Goal: Use online tool/utility: Utilize a website feature to perform a specific function

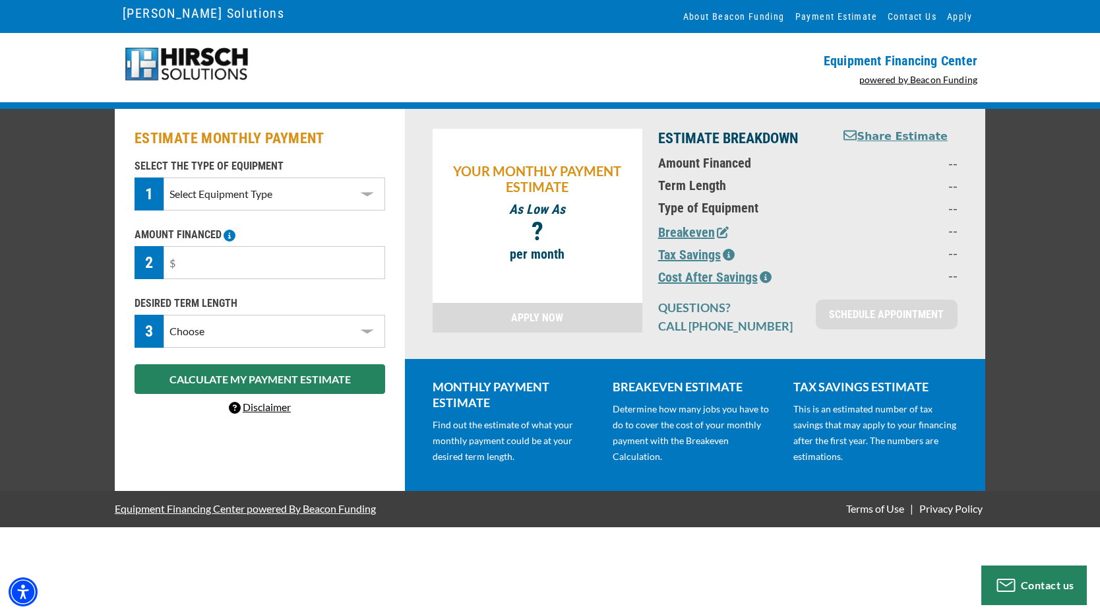
click at [308, 196] on select "Select Equipment Type DTG Printing Embroidery Screen Printing Software and Auto…" at bounding box center [275, 193] width 222 height 33
select select "1"
click at [164, 177] on select "Select Equipment Type DTG Printing Embroidery Screen Printing Software and Auto…" at bounding box center [275, 193] width 222 height 33
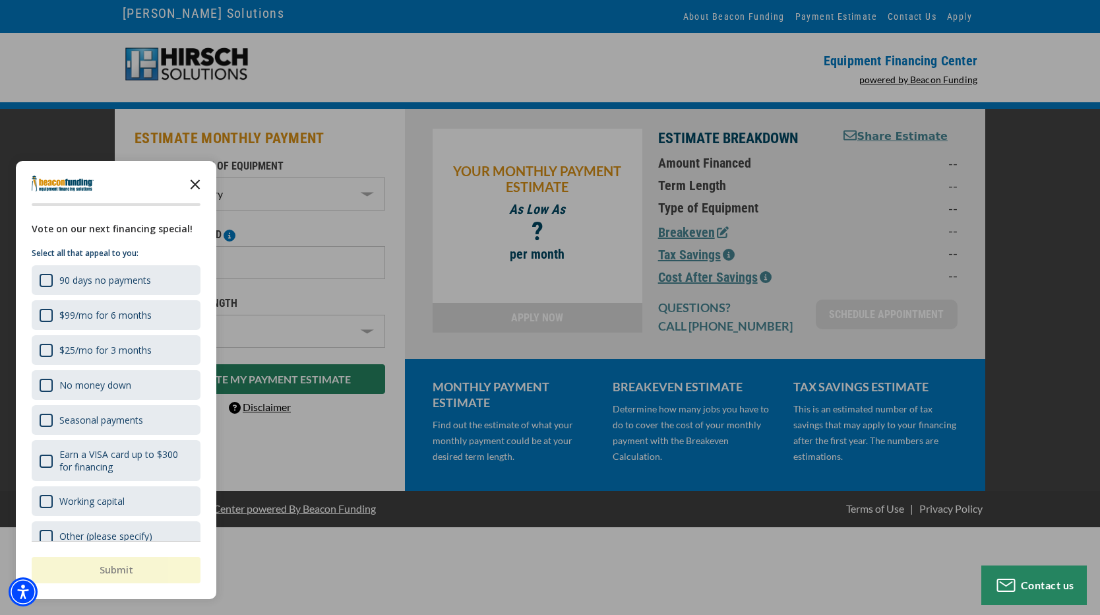
click at [199, 187] on icon "Close the survey" at bounding box center [195, 183] width 26 height 26
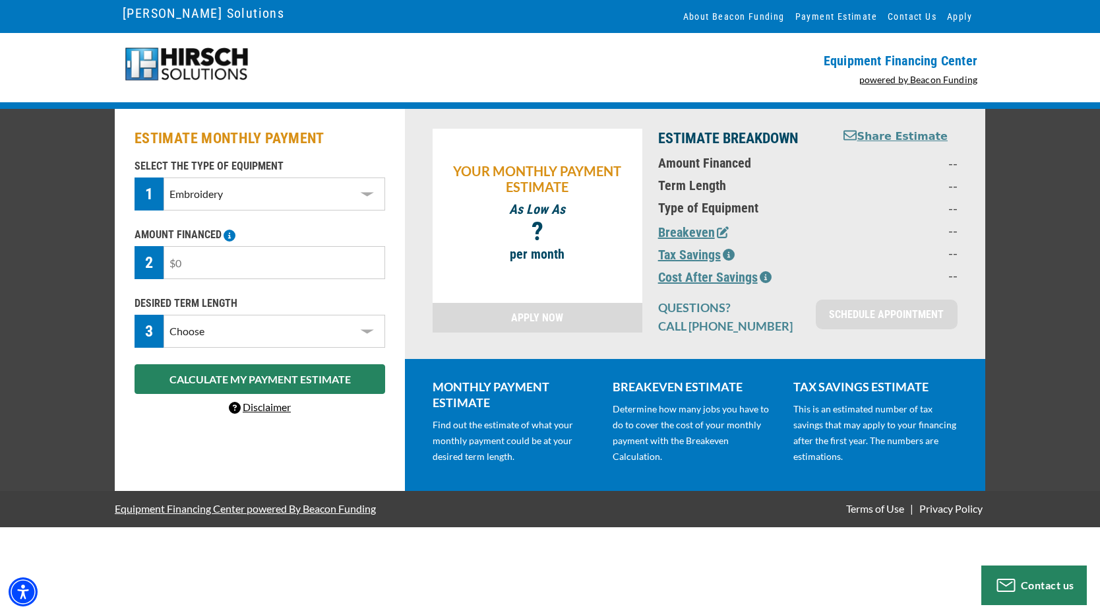
click at [213, 267] on input "text" at bounding box center [275, 262] width 222 height 33
click at [212, 265] on input "text" at bounding box center [275, 262] width 222 height 33
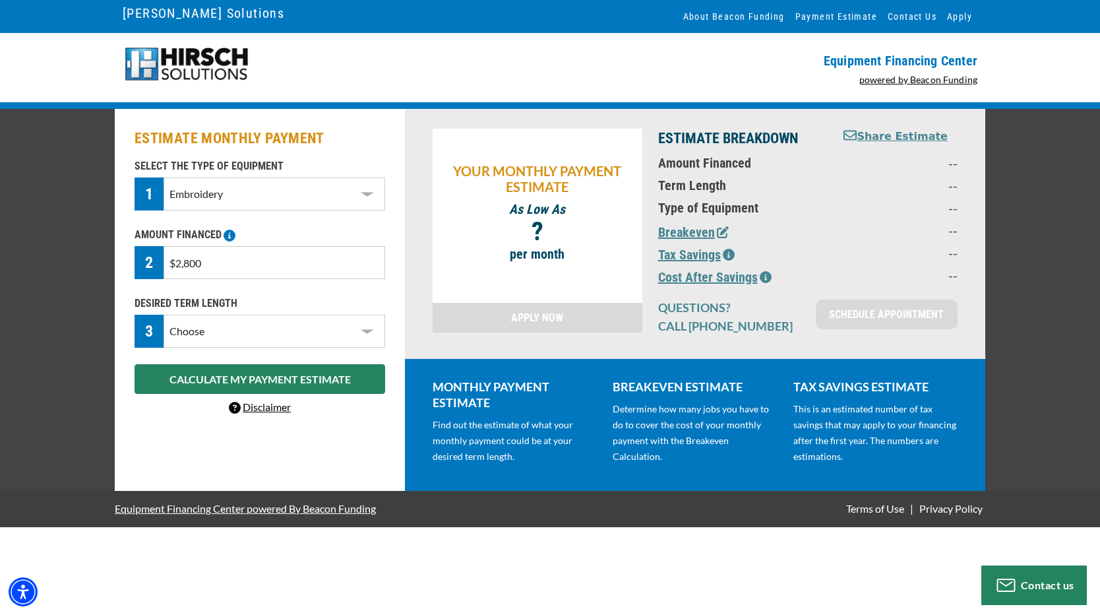
type input "$28,000"
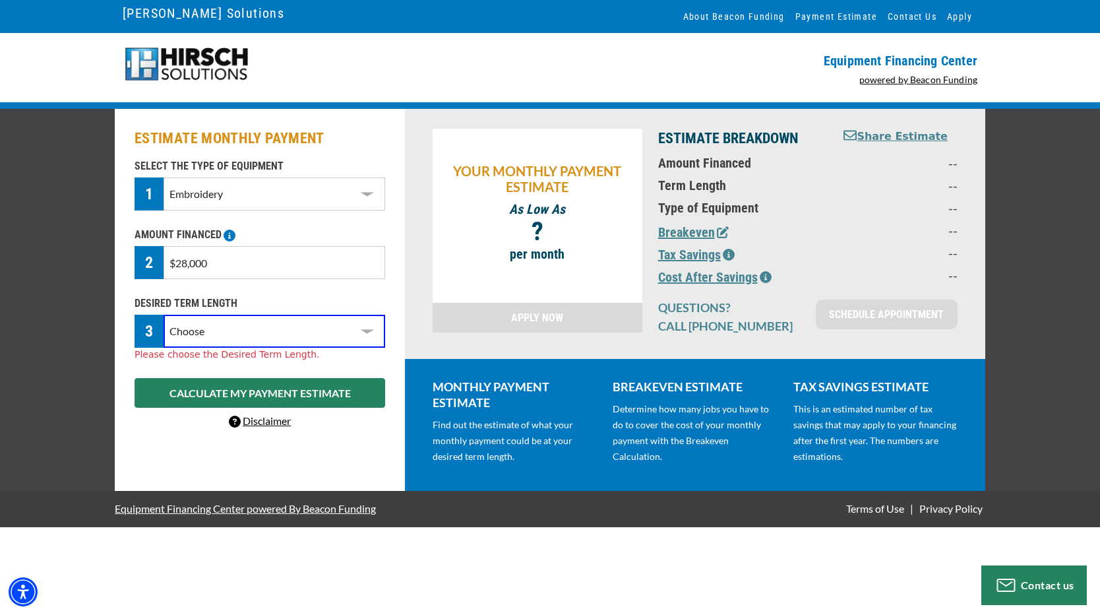
click at [260, 337] on select "Choose 36 Months 48 Months 60 Months" at bounding box center [275, 331] width 222 height 33
select select "48"
click at [164, 315] on select "Choose 36 Months 48 Months 60 Months" at bounding box center [275, 331] width 222 height 33
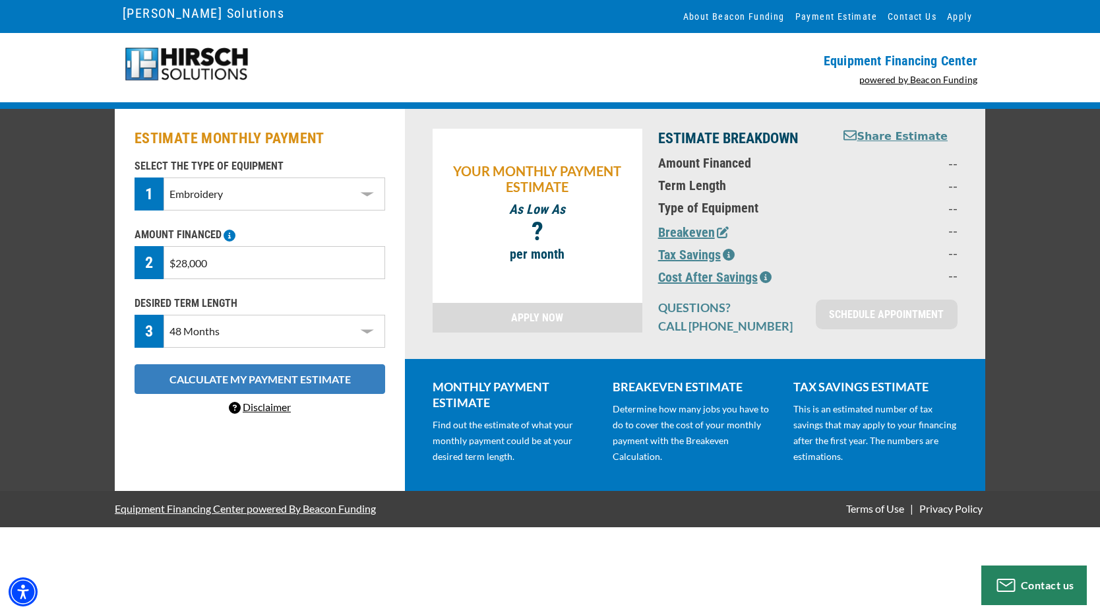
click at [239, 387] on button "CALCULATE MY PAYMENT ESTIMATE" at bounding box center [260, 379] width 251 height 30
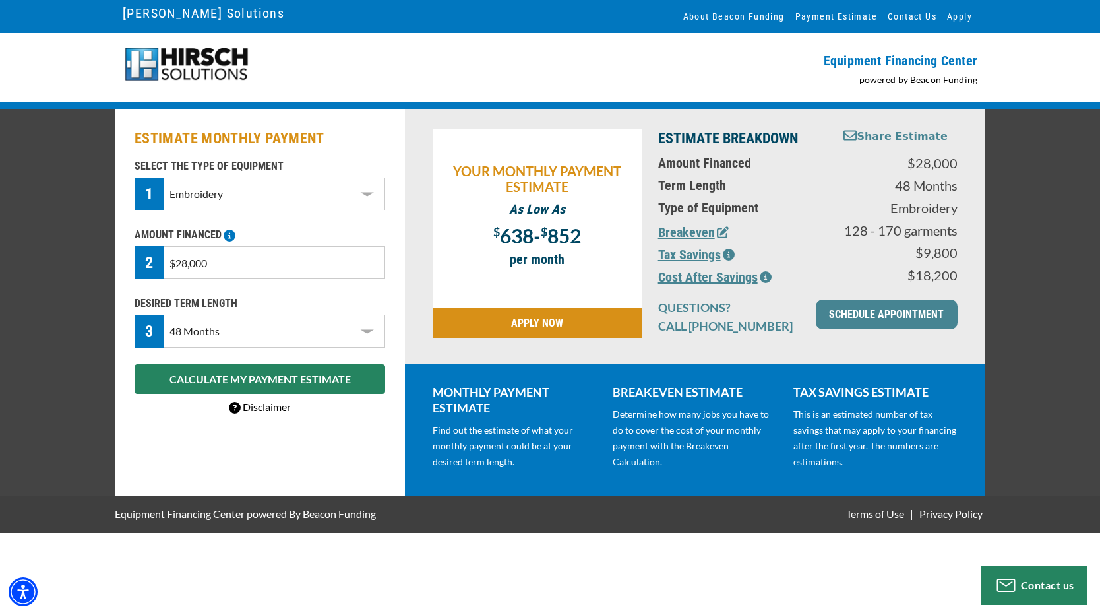
click at [713, 234] on button "Breakeven" at bounding box center [693, 232] width 71 height 20
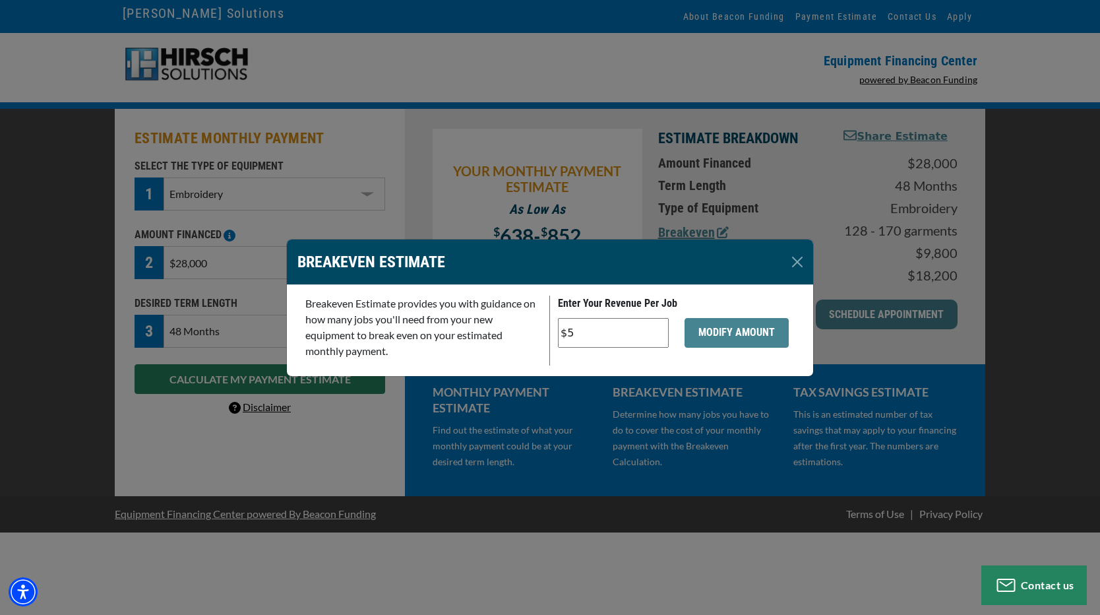
click at [589, 333] on input "$5" at bounding box center [613, 333] width 111 height 30
click at [589, 332] on input "$5" at bounding box center [613, 333] width 111 height 30
click at [597, 331] on input "$5" at bounding box center [613, 333] width 111 height 30
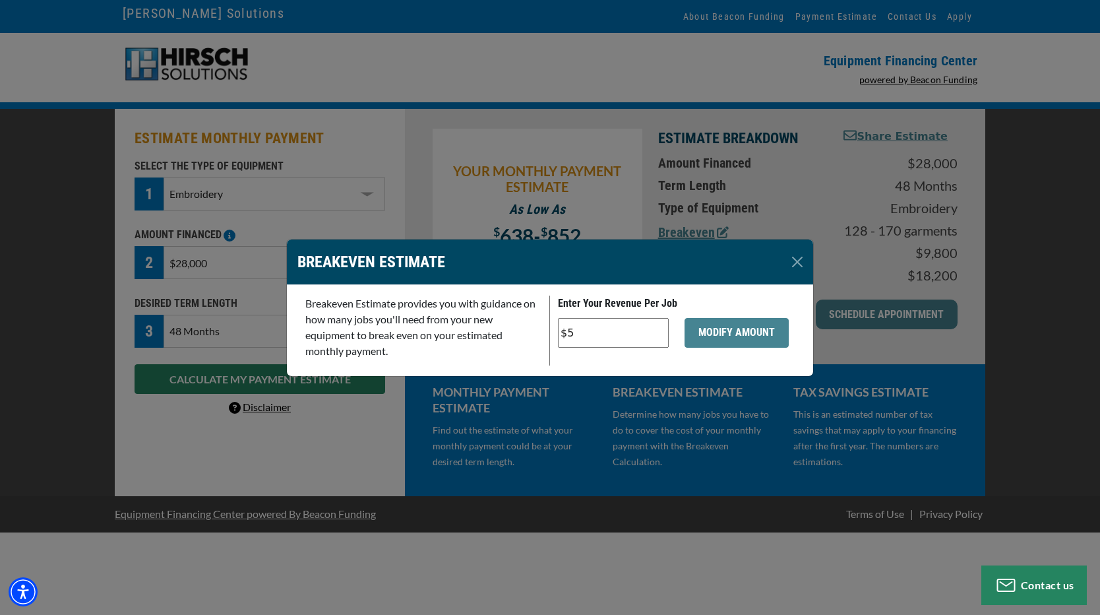
click at [597, 331] on input "$5" at bounding box center [613, 333] width 111 height 30
type input "$10"
click at [732, 333] on button "MODIFY AMOUNT" at bounding box center [737, 333] width 104 height 30
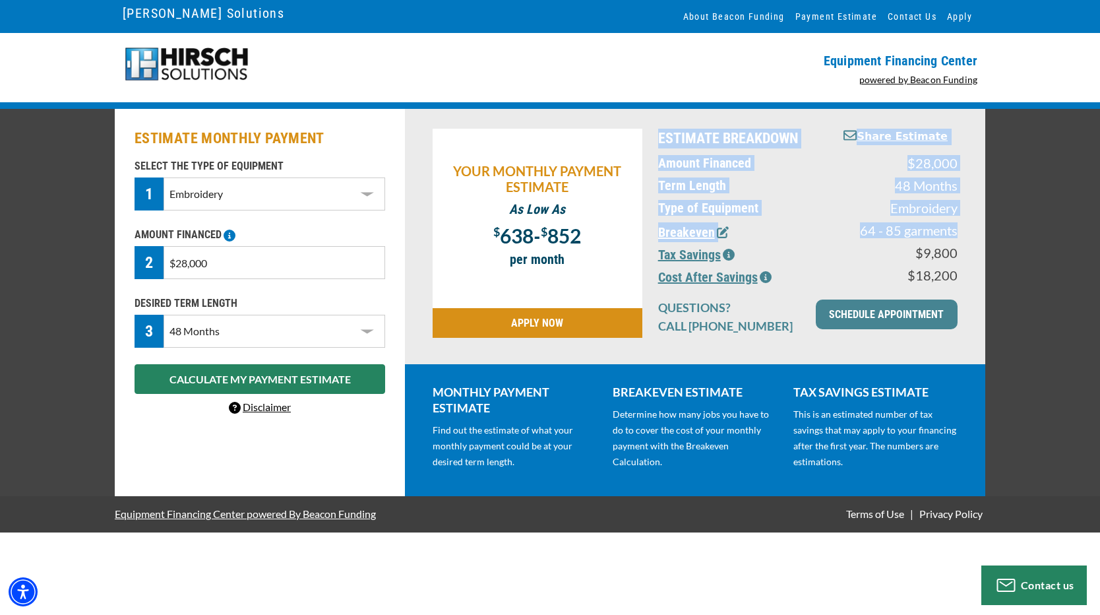
drag, startPoint x: 970, startPoint y: 230, endPoint x: 658, endPoint y: 143, distance: 324.4
click at [658, 143] on div "YOUR MONTHLY PAYMENT ESTIMATE As Low As $ 638 - $ 852 ? per month APPLY NOW EST…" at bounding box center [695, 236] width 581 height 255
click at [659, 145] on p "ESTIMATE BREAKDOWN" at bounding box center [742, 139] width 168 height 20
drag, startPoint x: 658, startPoint y: 133, endPoint x: 808, endPoint y: 262, distance: 197.9
click at [810, 263] on div "ESTIMATE BREAKDOWN Share Estimate Amount Financed $28,000 Term Length 48 Months…" at bounding box center [807, 237] width 315 height 216
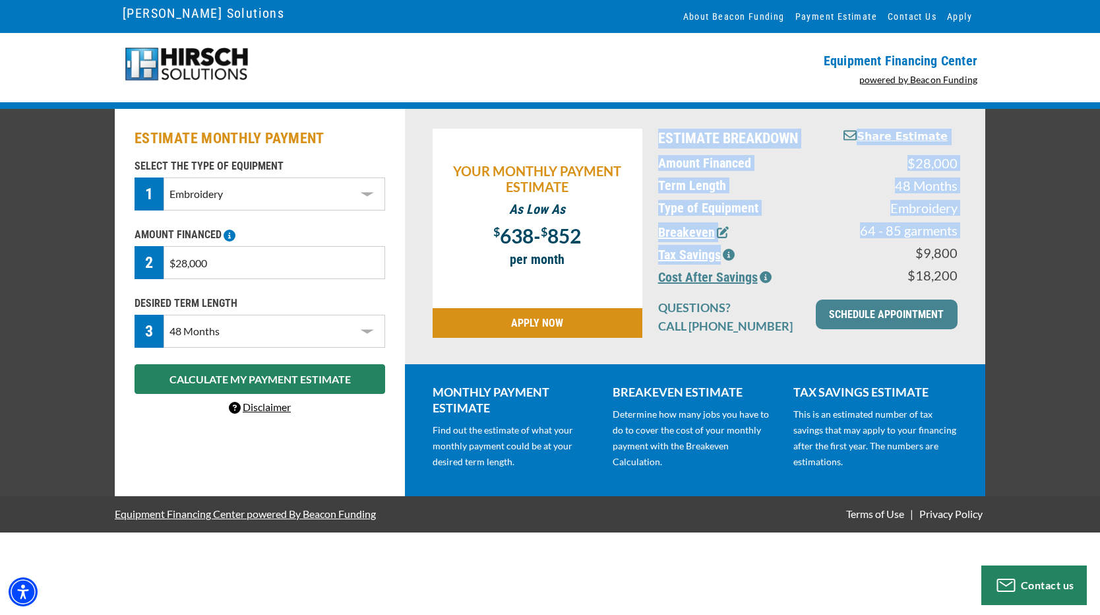
click at [808, 259] on div "Tax Savings" at bounding box center [742, 256] width 184 height 22
